Goal: Entertainment & Leisure: Consume media (video, audio)

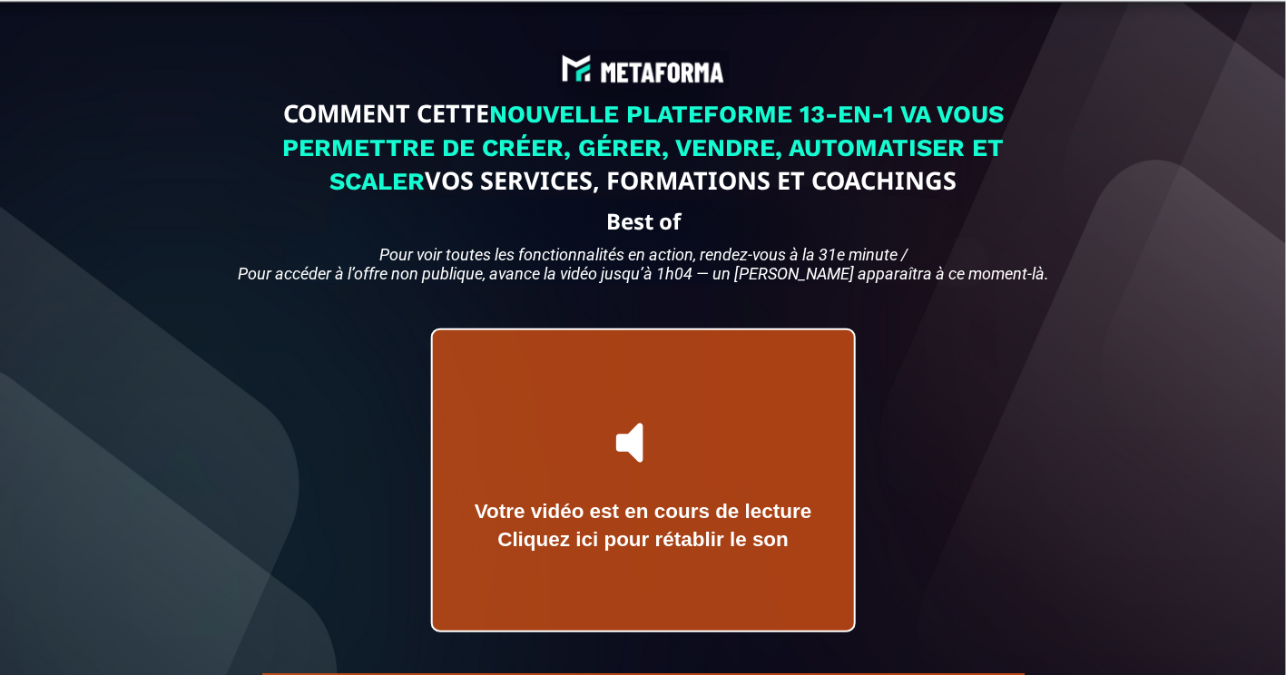
click at [663, 467] on icon at bounding box center [659, 442] width 21 height 50
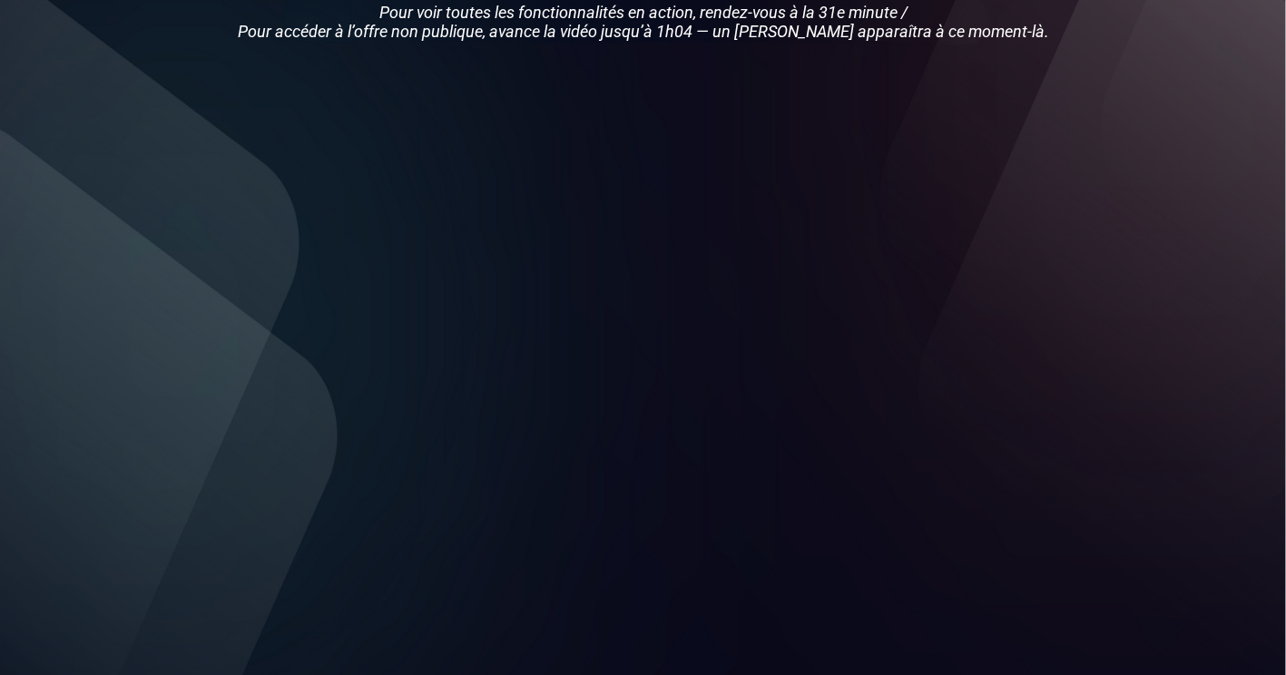
scroll to position [241, 0]
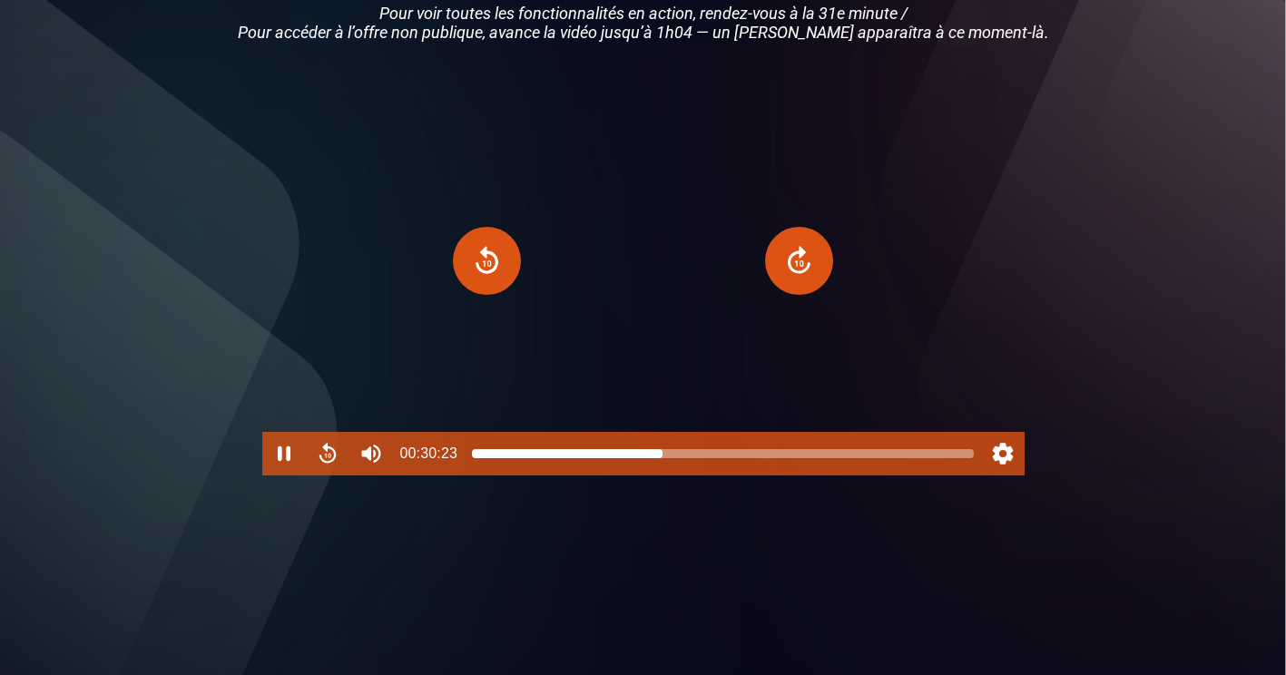
drag, startPoint x: 475, startPoint y: 483, endPoint x: 662, endPoint y: 486, distance: 187.9
click at [662, 461] on div at bounding box center [662, 453] width 15 height 15
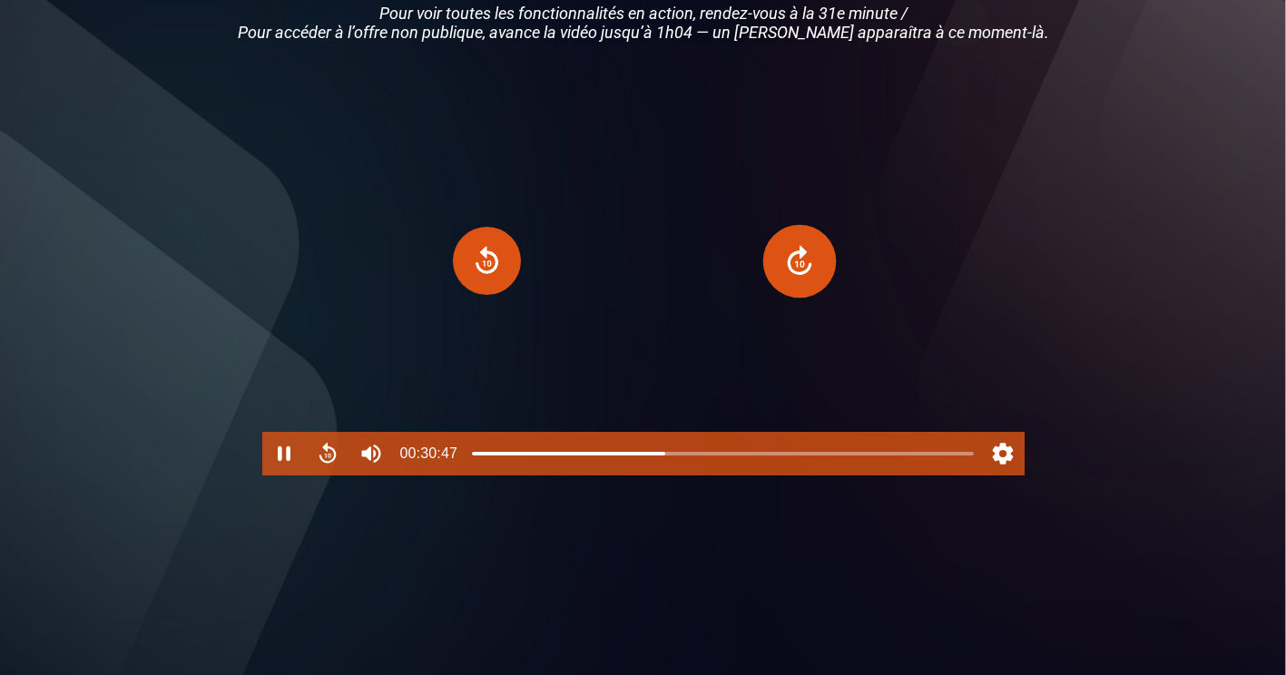
click at [800, 297] on button "Forward" at bounding box center [799, 260] width 73 height 73
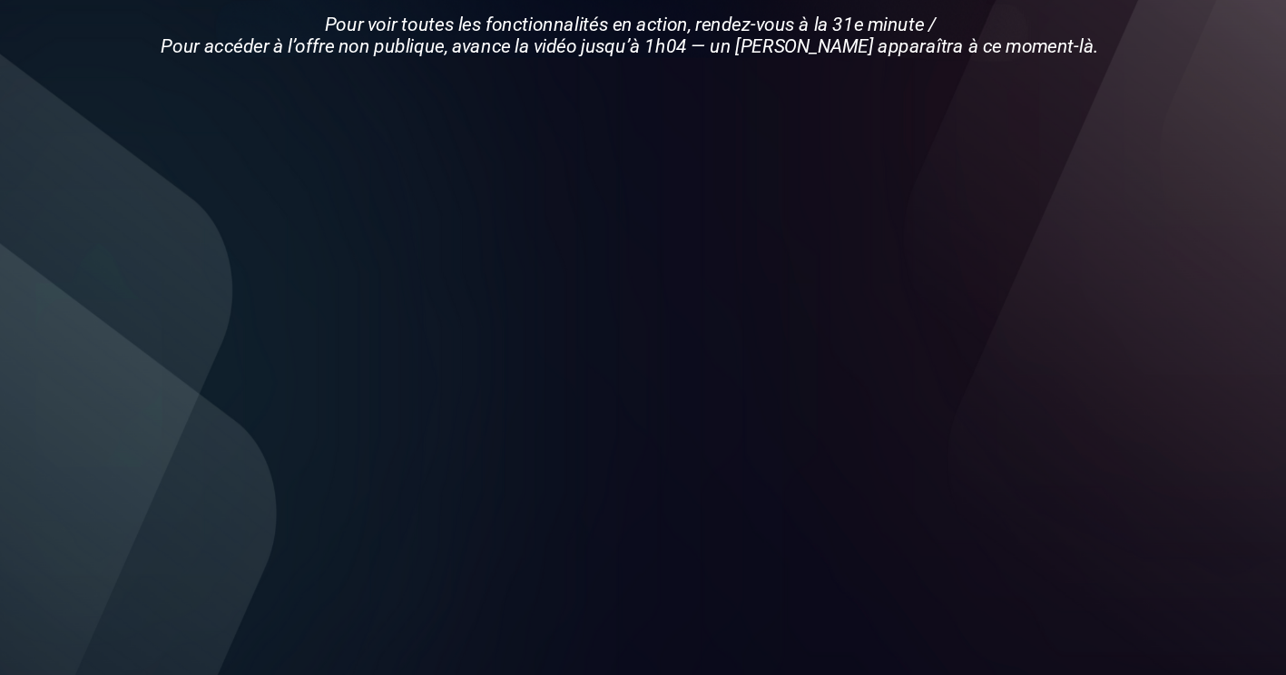
scroll to position [226, 0]
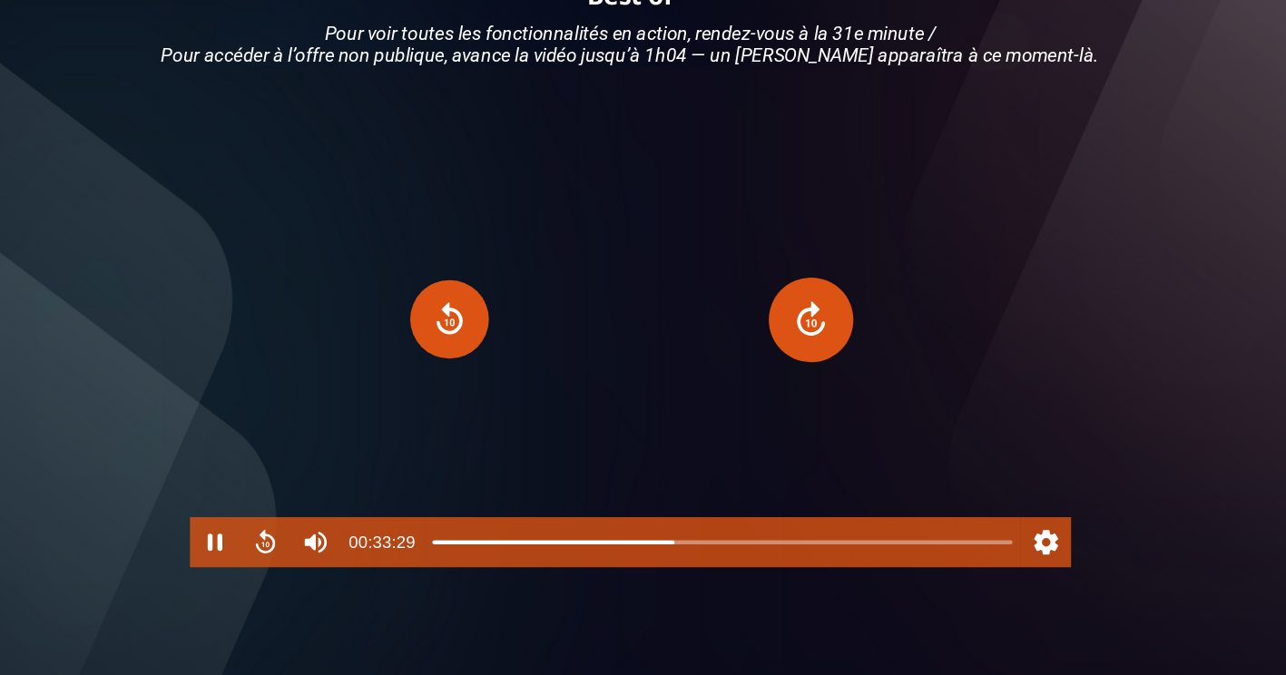
click at [808, 311] on button "Forward" at bounding box center [799, 276] width 73 height 73
click at [801, 312] on button "Forward" at bounding box center [799, 276] width 73 height 73
click at [798, 312] on button "Forward" at bounding box center [799, 276] width 73 height 73
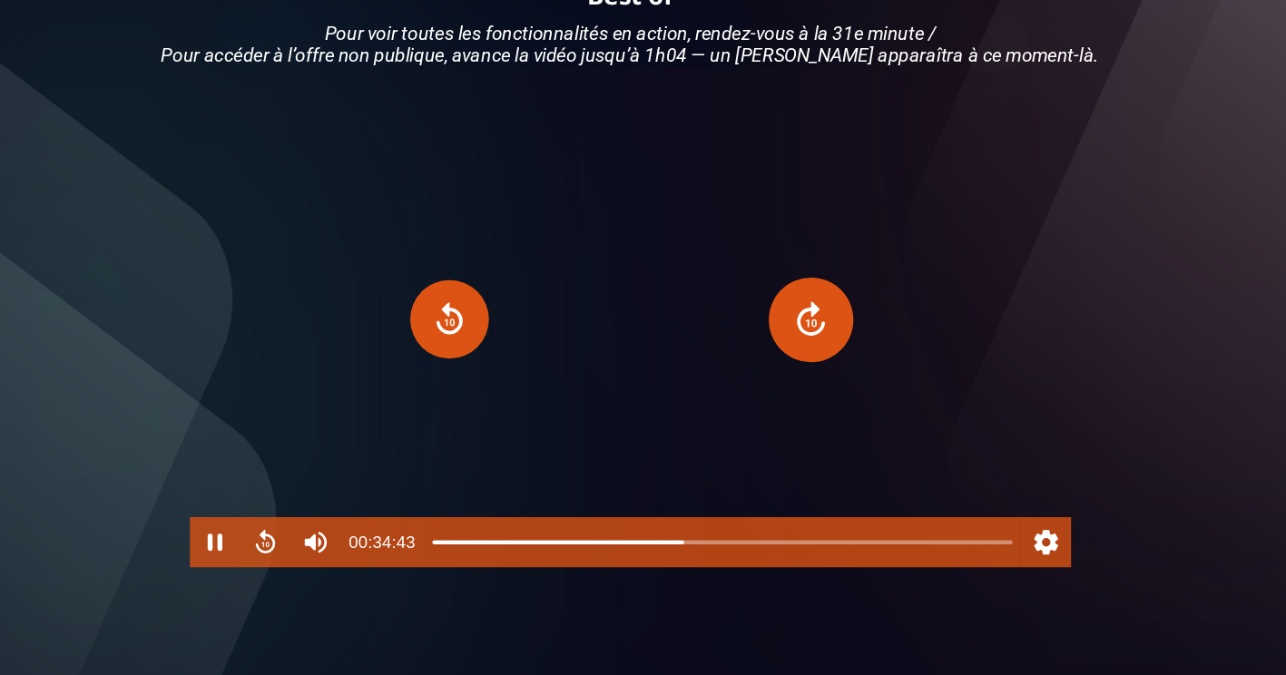
click at [798, 312] on button "Forward" at bounding box center [799, 276] width 73 height 73
click at [812, 306] on button "Forward" at bounding box center [799, 276] width 73 height 73
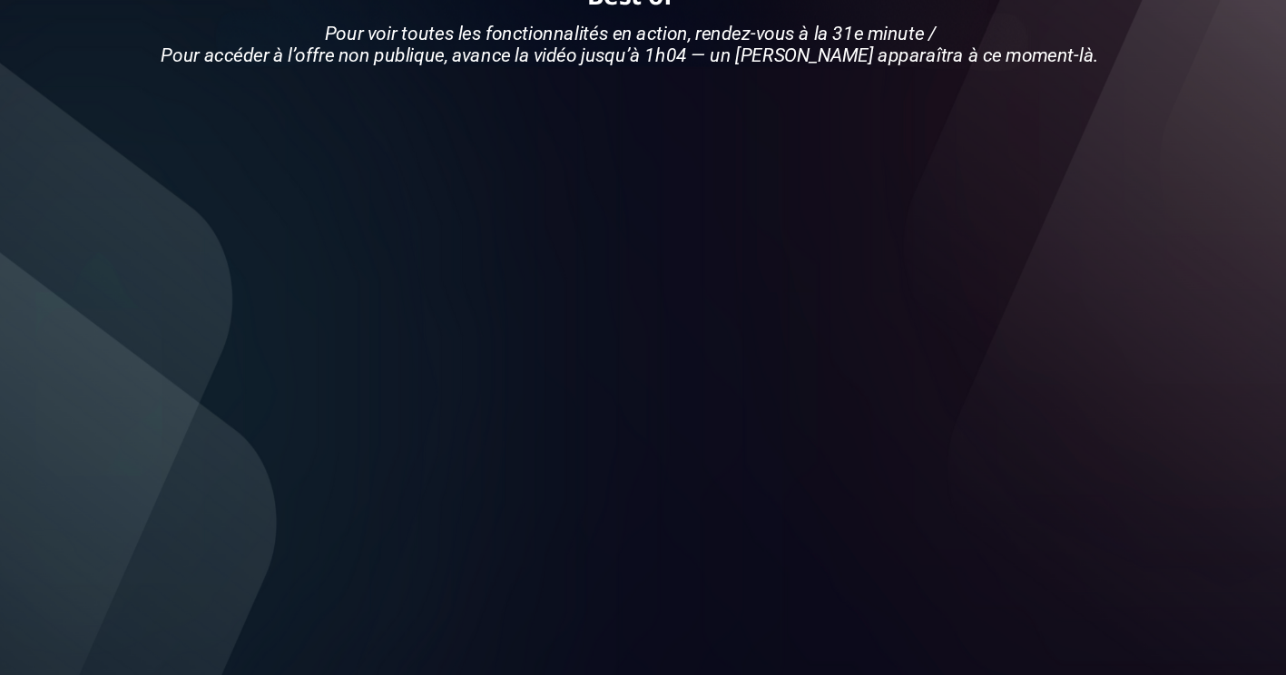
click at [812, 306] on div at bounding box center [643, 276] width 762 height 429
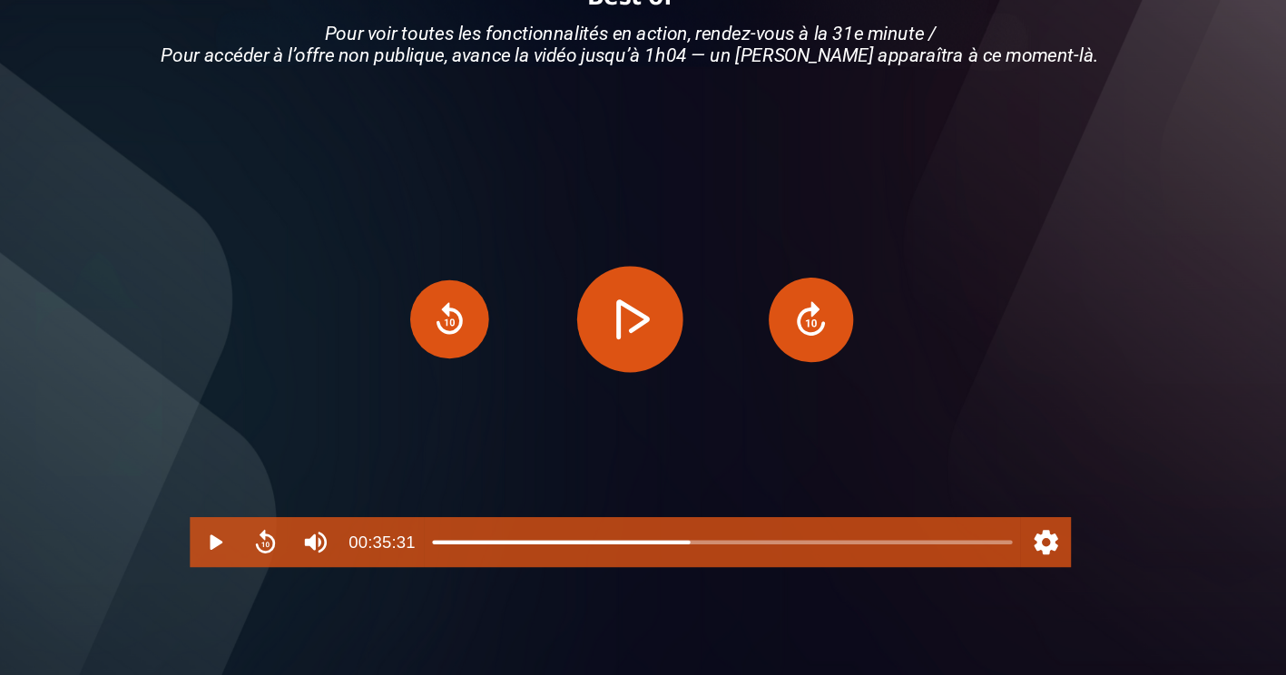
click at [812, 306] on button "Forward" at bounding box center [799, 276] width 73 height 73
click at [807, 312] on button "Forward" at bounding box center [799, 276] width 73 height 73
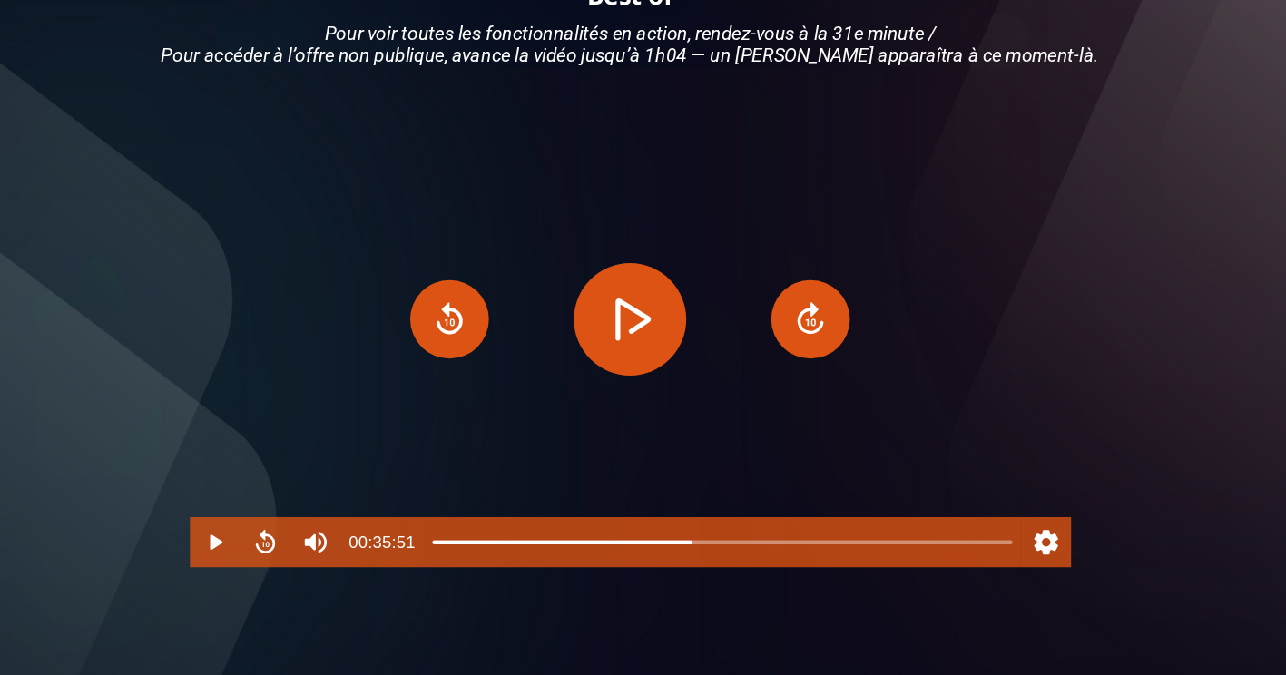
click at [625, 325] on button "Play" at bounding box center [642, 276] width 97 height 97
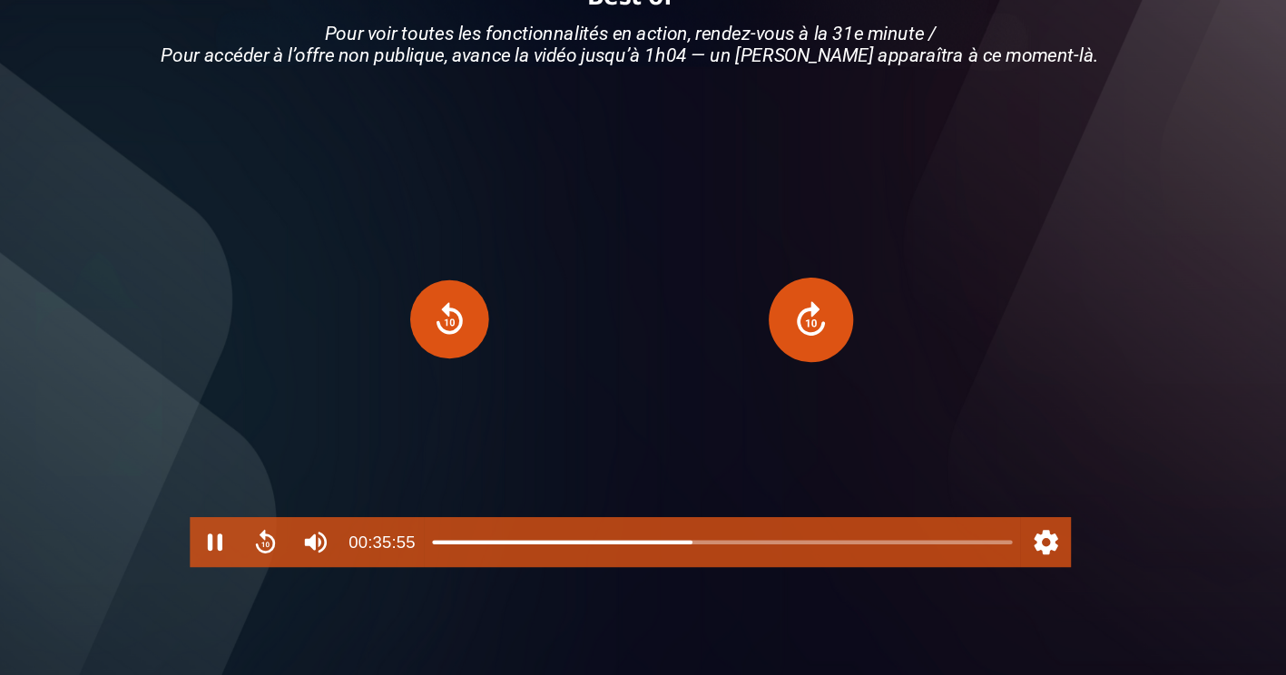
click at [802, 312] on button "Forward" at bounding box center [799, 276] width 73 height 73
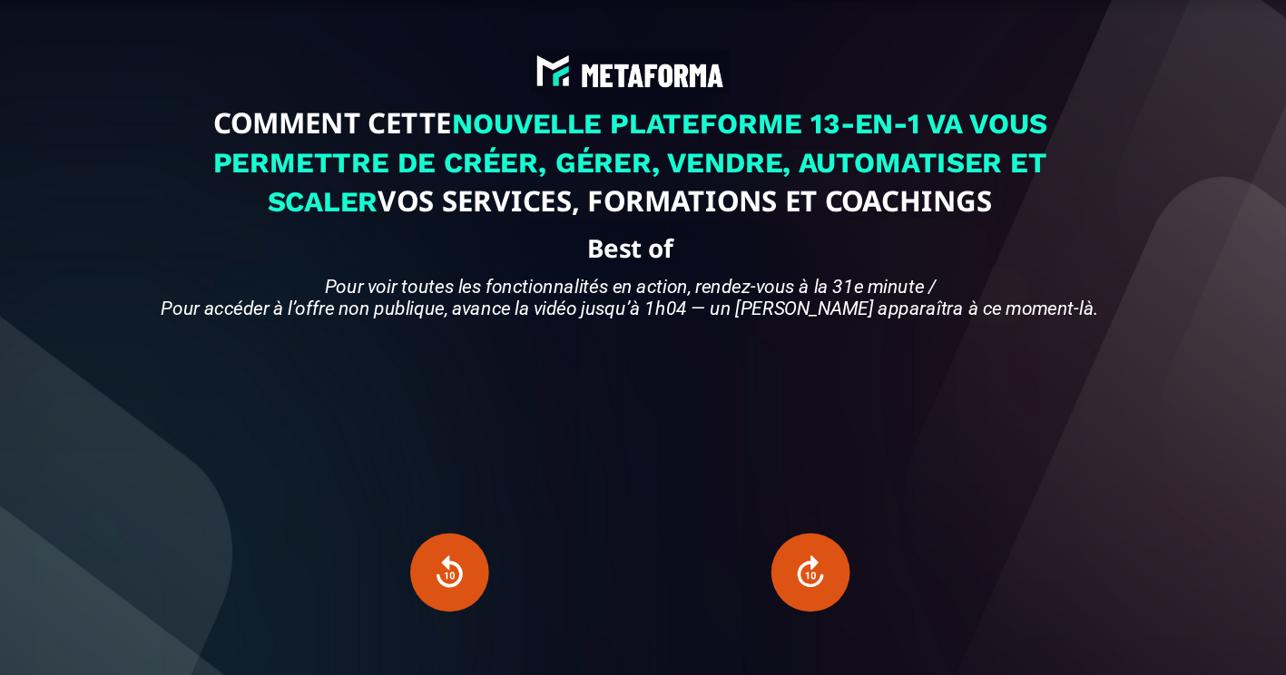
scroll to position [0, 0]
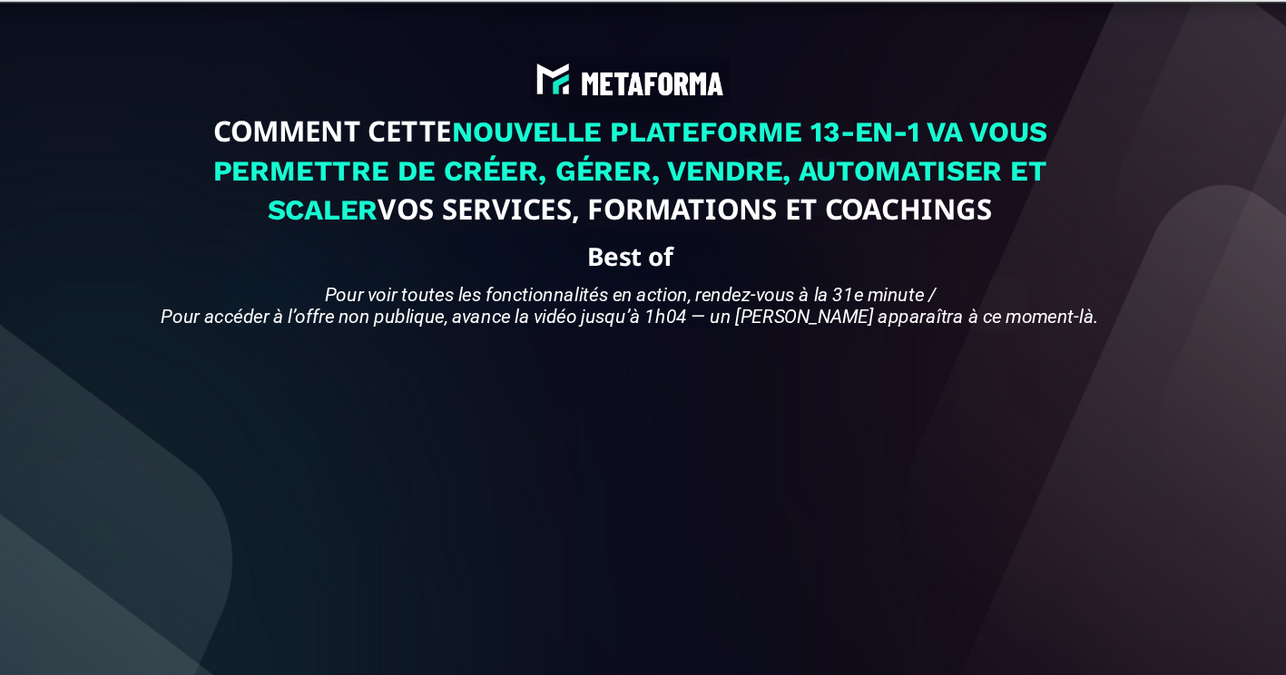
type input "******"
